Goal: Information Seeking & Learning: Learn about a topic

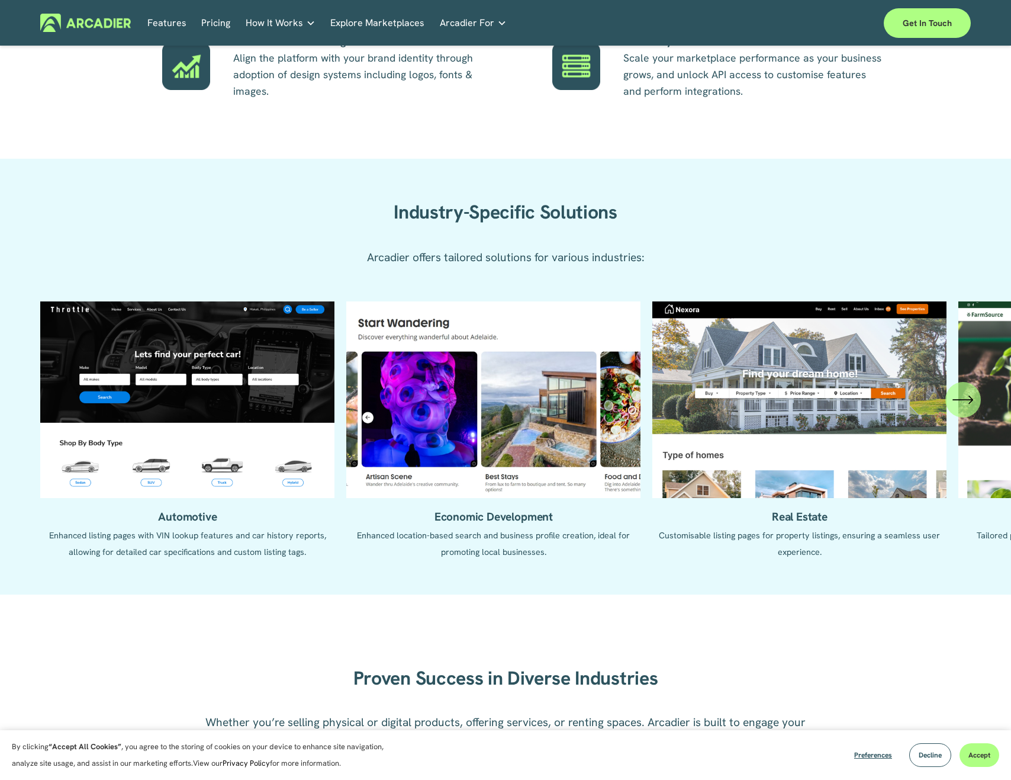
scroll to position [1094, 0]
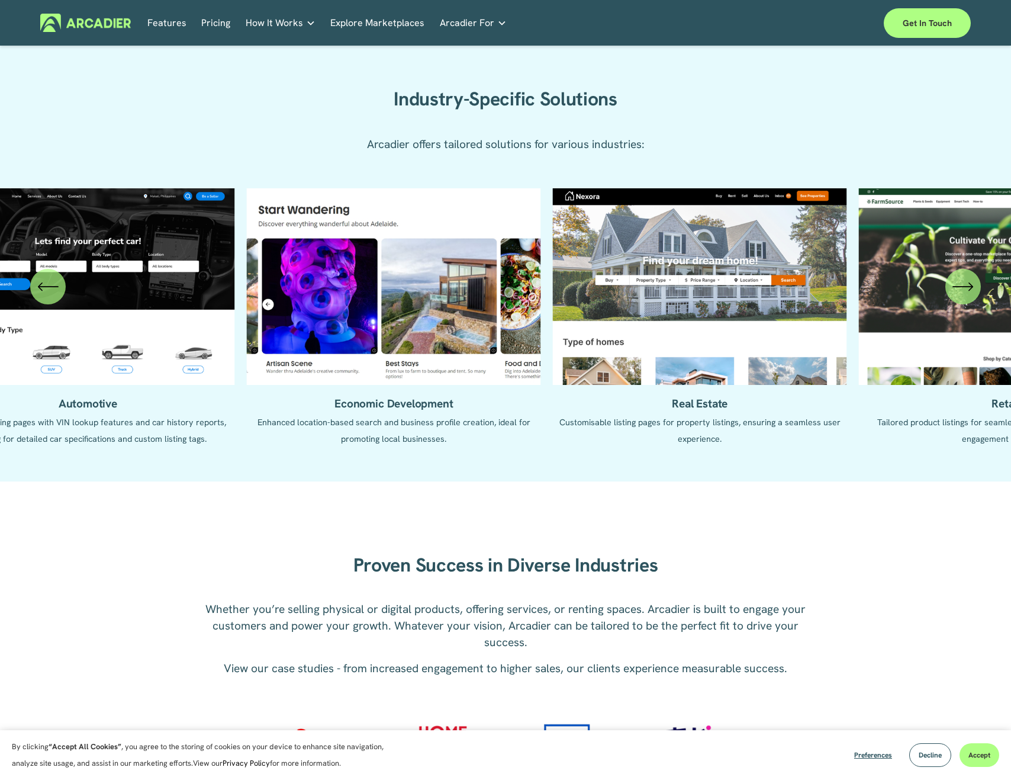
drag, startPoint x: 823, startPoint y: 266, endPoint x: 733, endPoint y: 270, distance: 90.1
click at [733, 270] on ul "Automotive Enhanced listing pages with VIN lookup features and car history repo…" at bounding box center [505, 325] width 930 height 275
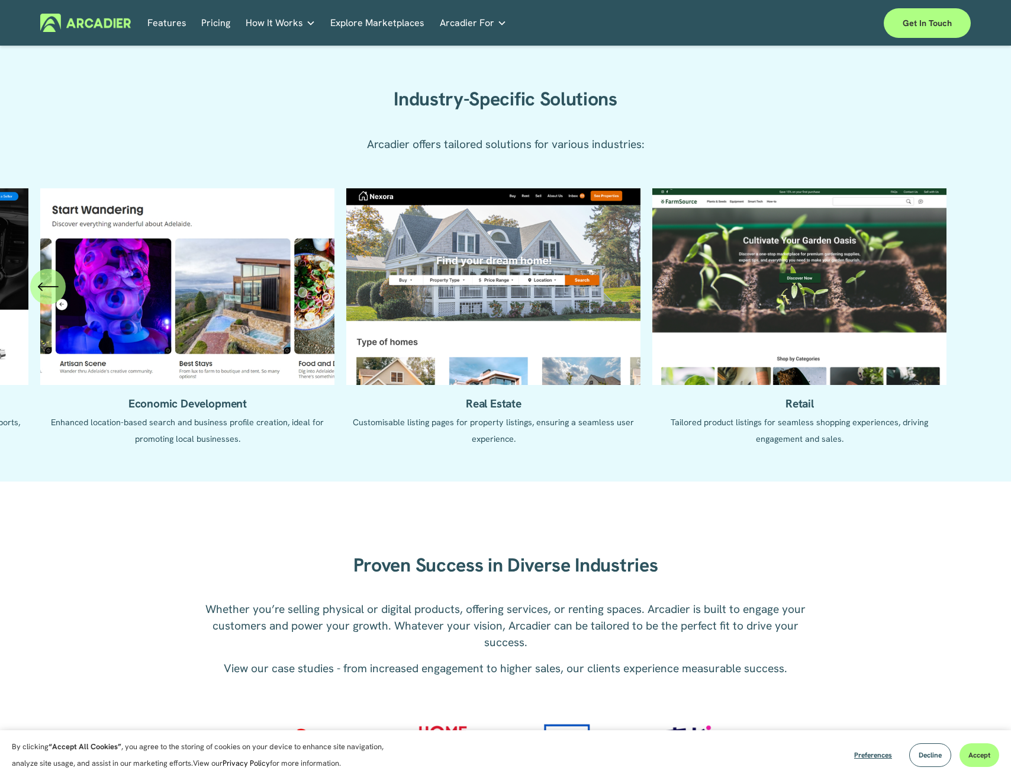
click at [483, 315] on ul "Automotive Enhanced listing pages with VIN lookup features and car history repo…" at bounding box center [505, 325] width 930 height 275
click at [504, 404] on ul "Automotive Enhanced listing pages with VIN lookup features and car history repo…" at bounding box center [505, 325] width 930 height 275
click at [508, 333] on ul "Automotive Enhanced listing pages with VIN lookup features and car history repo…" at bounding box center [505, 325] width 930 height 275
click at [507, 333] on ul "Automotive Enhanced listing pages with VIN lookup features and car history repo…" at bounding box center [505, 325] width 930 height 275
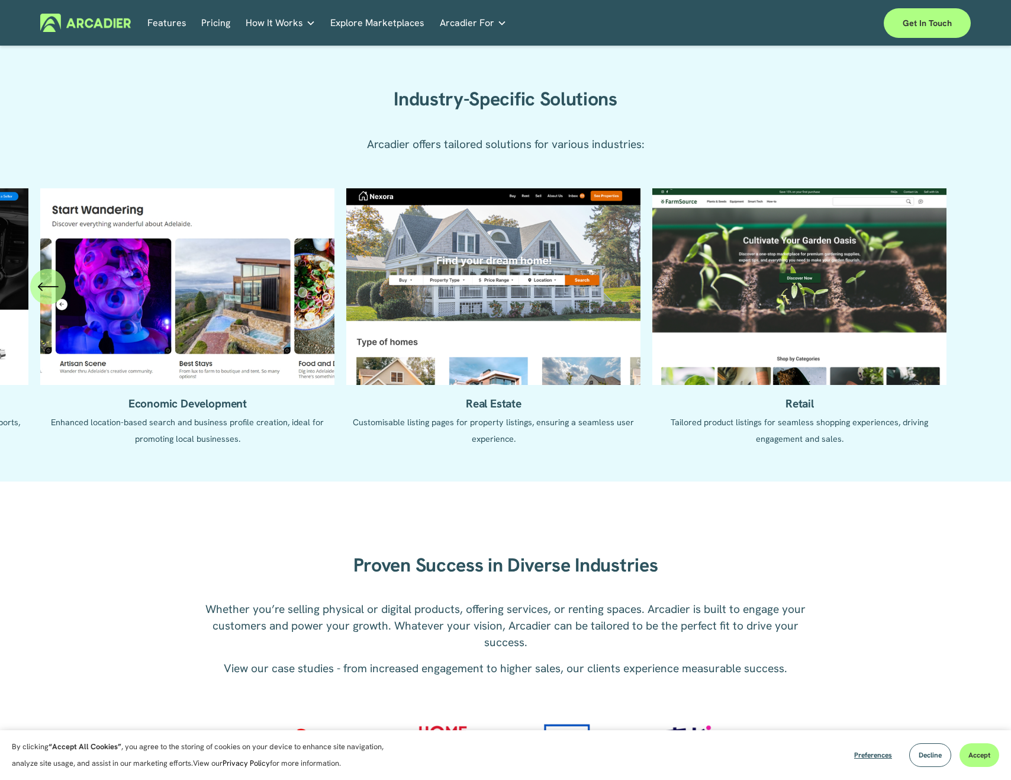
click at [544, 314] on ul "Automotive Enhanced listing pages with VIN lookup features and car history repo…" at bounding box center [505, 325] width 930 height 275
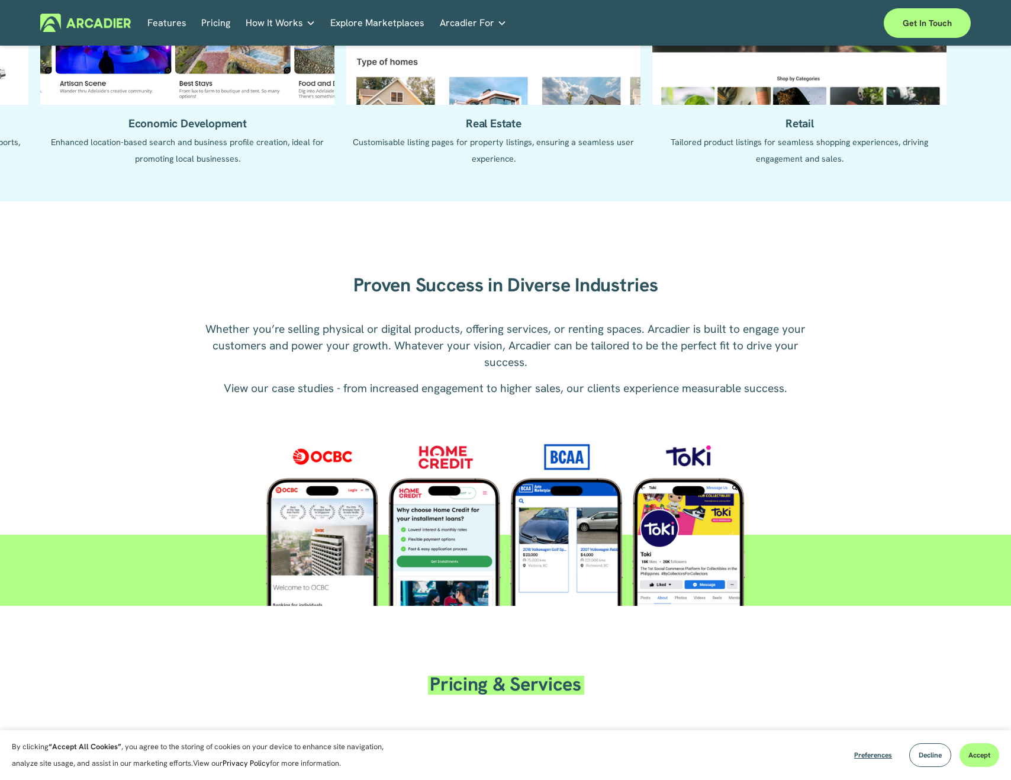
scroll to position [1438, 0]
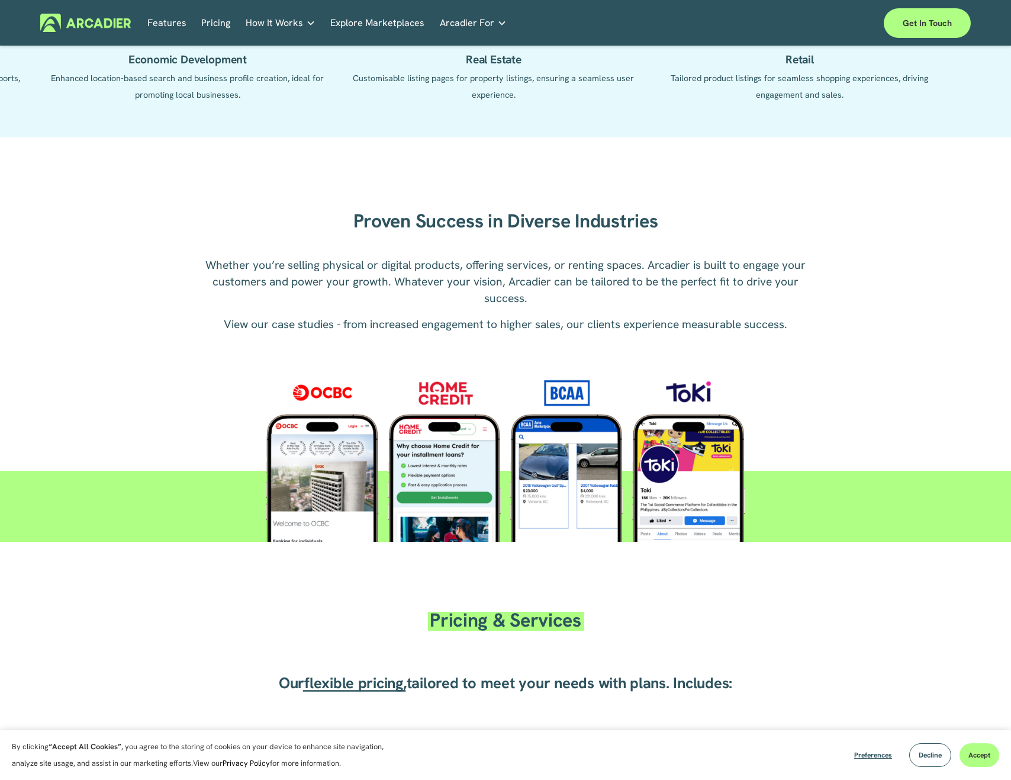
click at [826, 314] on div "Proven Success in Diverse Industries Whether you’re selling physical or digital…" at bounding box center [505, 355] width 1011 height 374
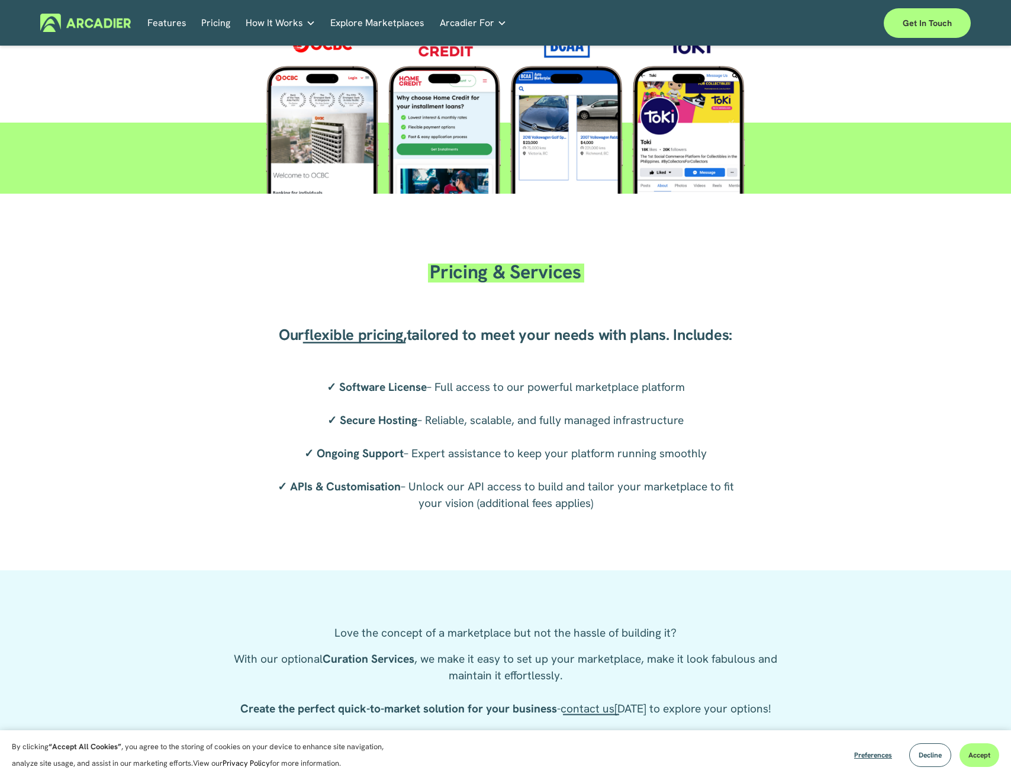
scroll to position [1788, 0]
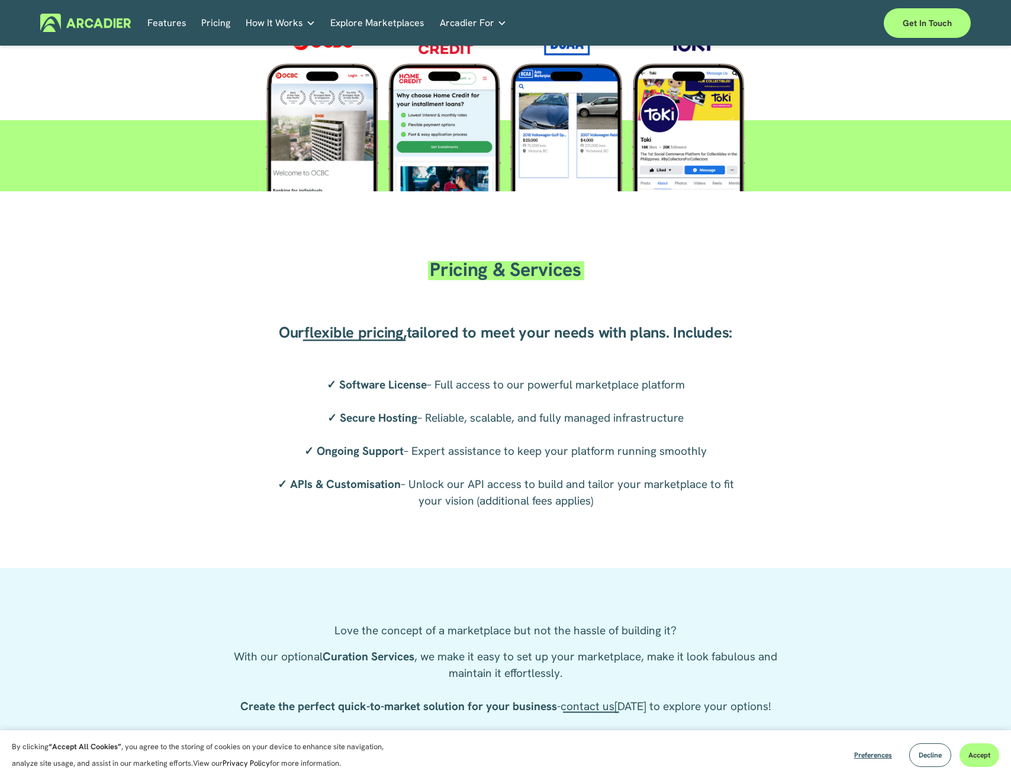
click at [385, 21] on link "Explore Marketplaces" at bounding box center [377, 23] width 94 height 18
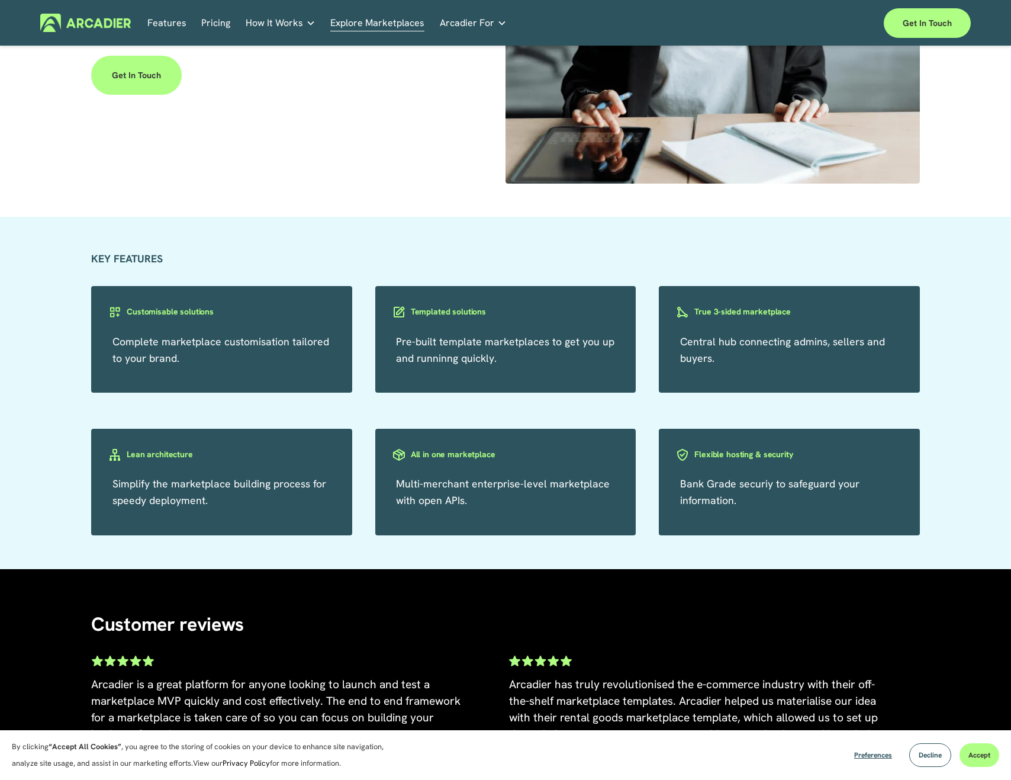
scroll to position [2407, 0]
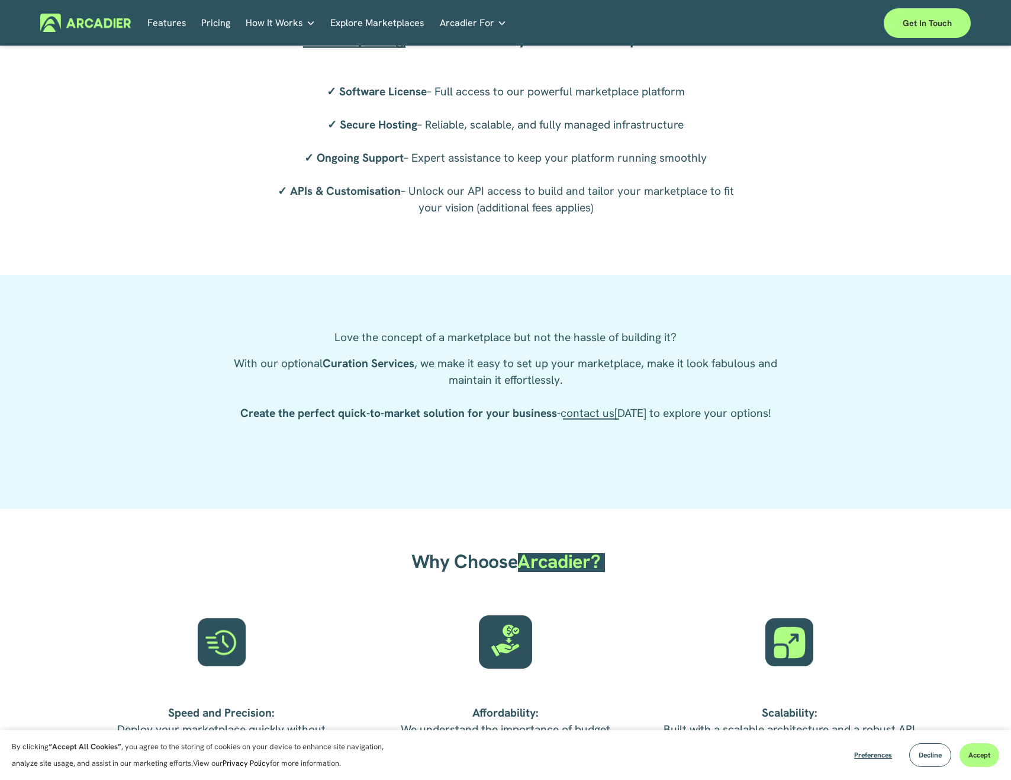
scroll to position [2263, 0]
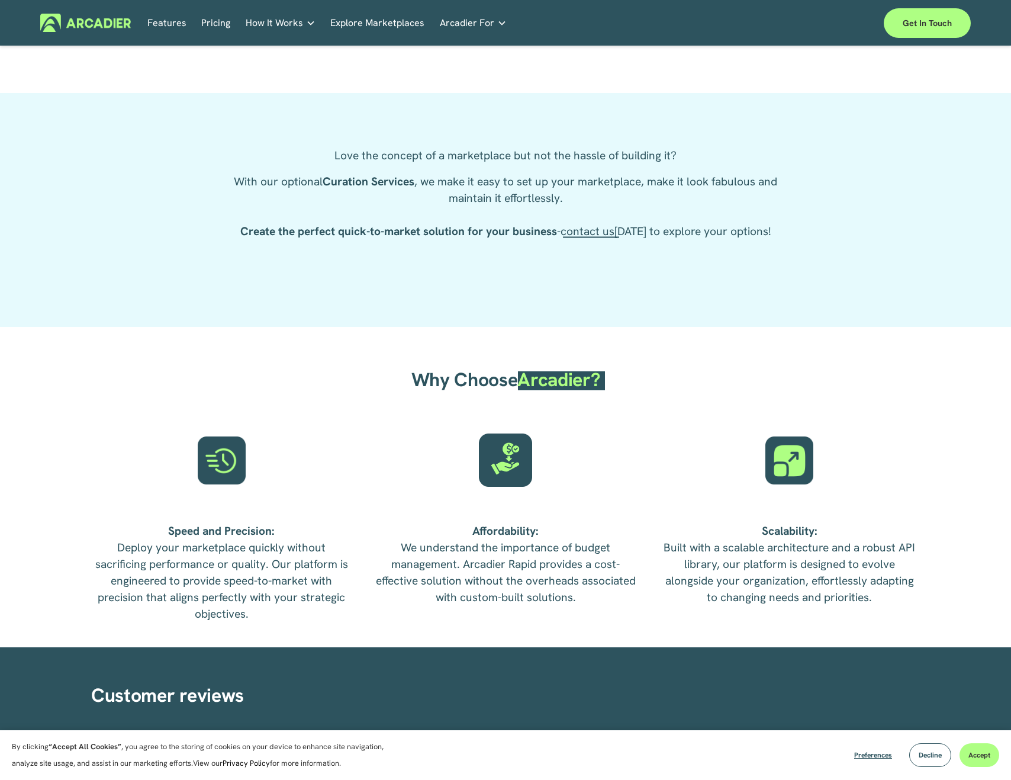
click at [610, 218] on p "With our optional Curation Services , we make it easy to set up your marketplac…" at bounding box center [505, 206] width 545 height 66
